Goal: Task Accomplishment & Management: Use online tool/utility

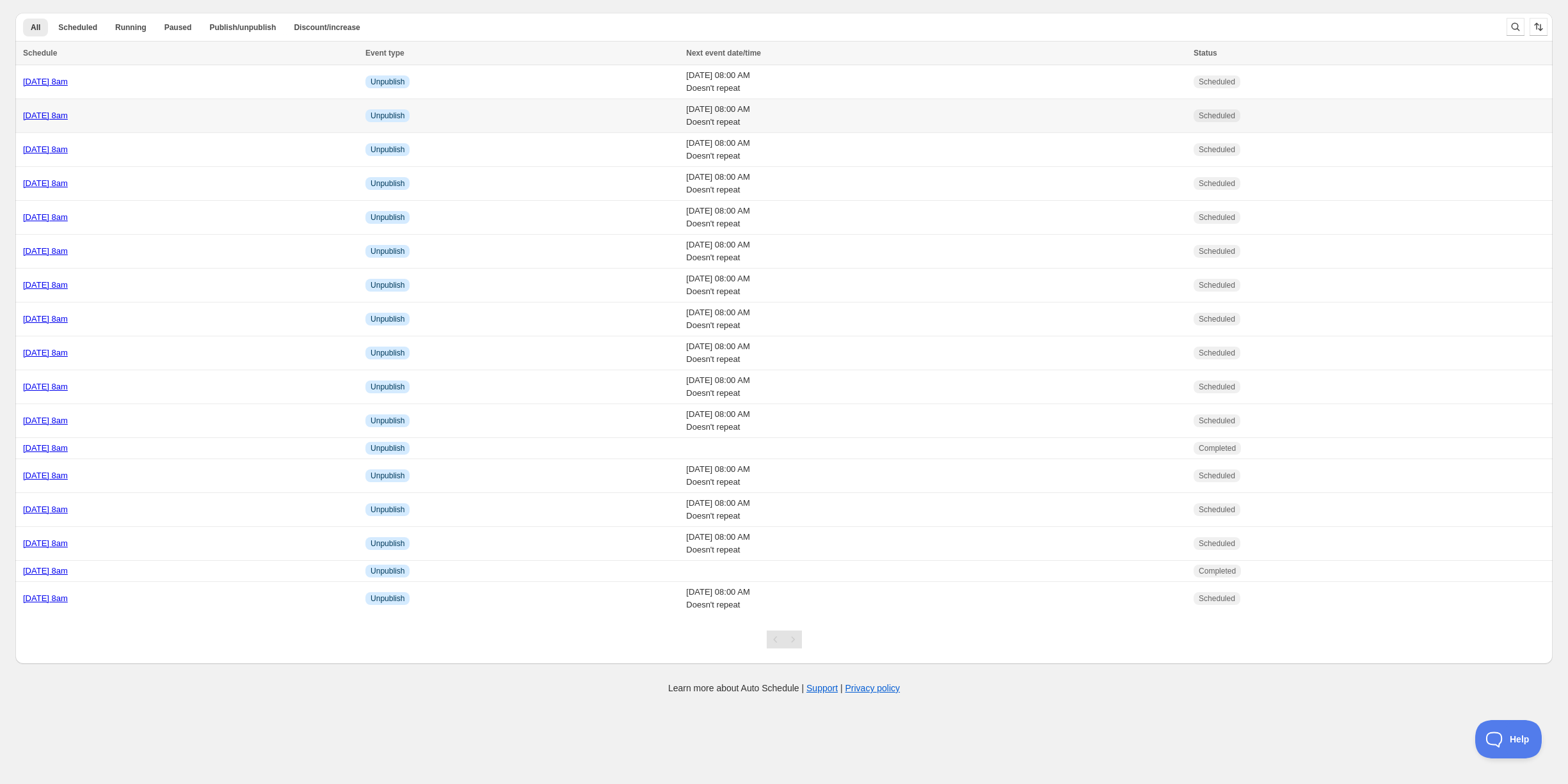
click at [196, 108] on td "[DATE] 8am" at bounding box center [189, 116] width 346 height 34
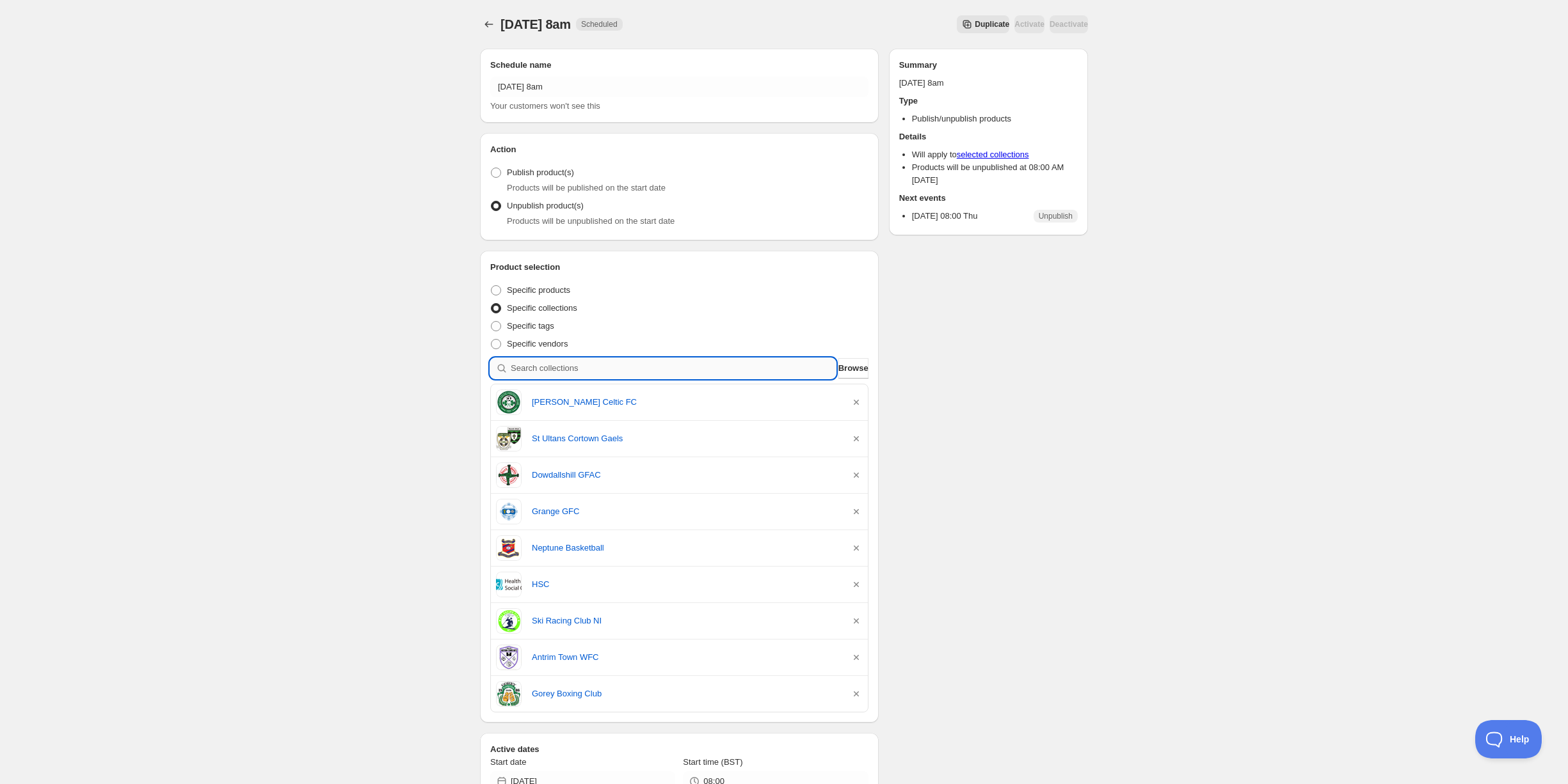
click at [594, 368] on input "search" at bounding box center [673, 368] width 325 height 20
type input "d"
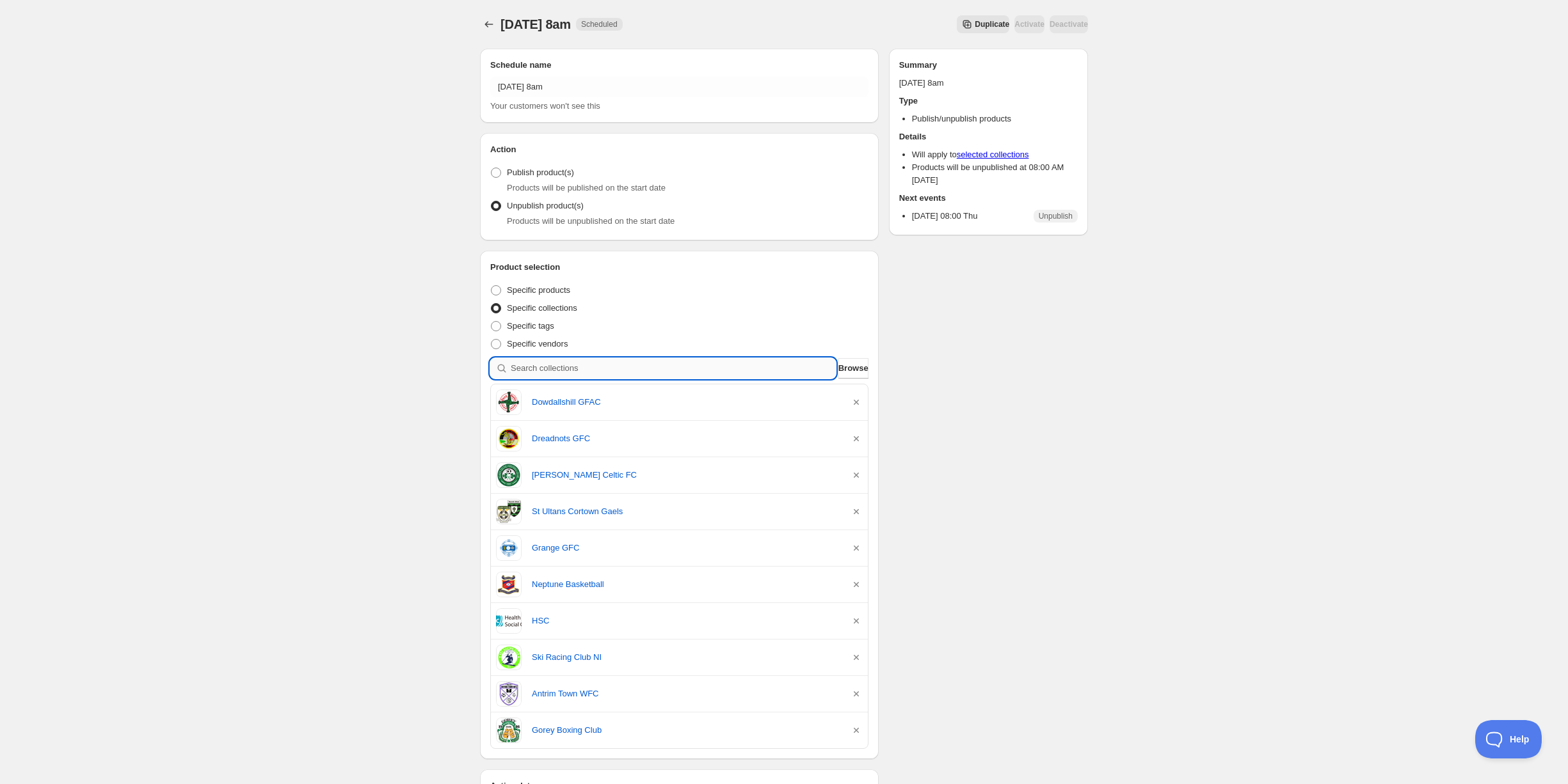
click at [574, 367] on input "search" at bounding box center [673, 368] width 325 height 20
type input "k"
